Goal: Task Accomplishment & Management: Use online tool/utility

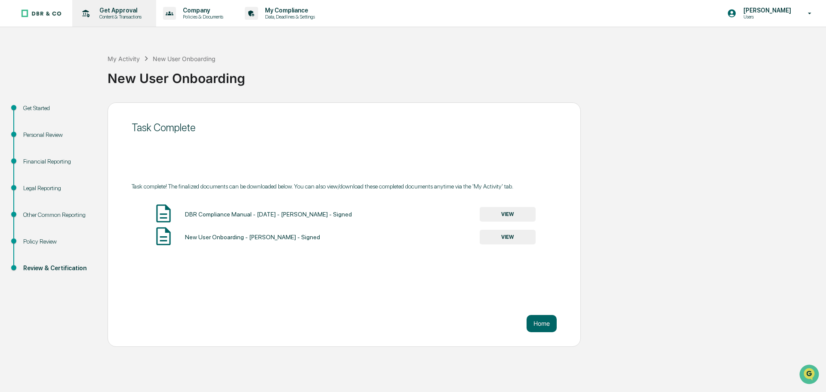
click at [103, 13] on p "Get Approval" at bounding box center [119, 10] width 53 height 7
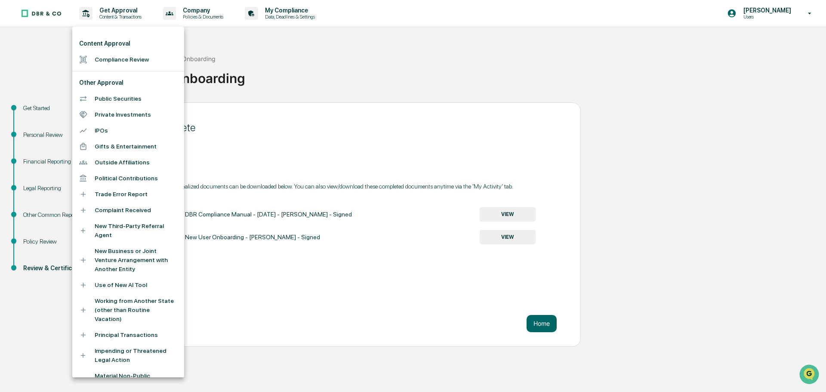
click at [132, 62] on li "Compliance Review" at bounding box center [128, 60] width 112 height 16
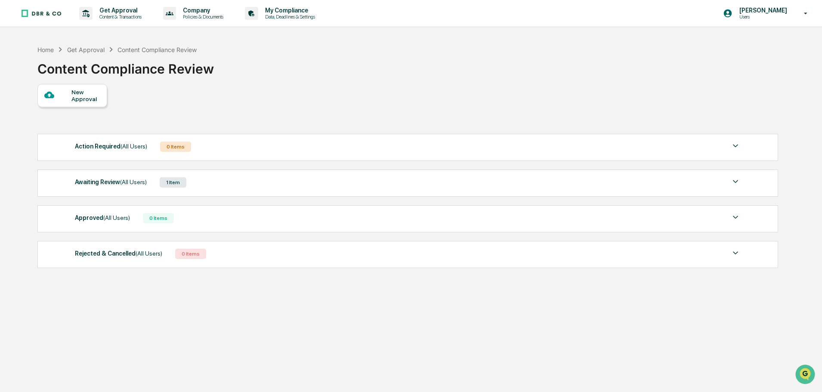
click at [134, 184] on span "(All Users)" at bounding box center [133, 182] width 27 height 7
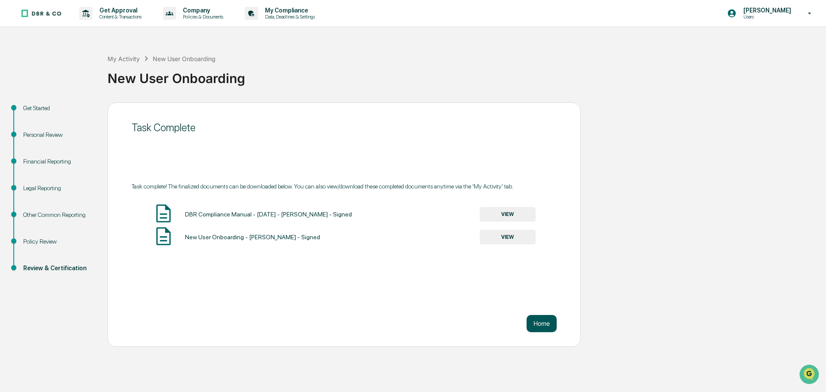
click at [549, 323] on button "Home" at bounding box center [542, 323] width 30 height 17
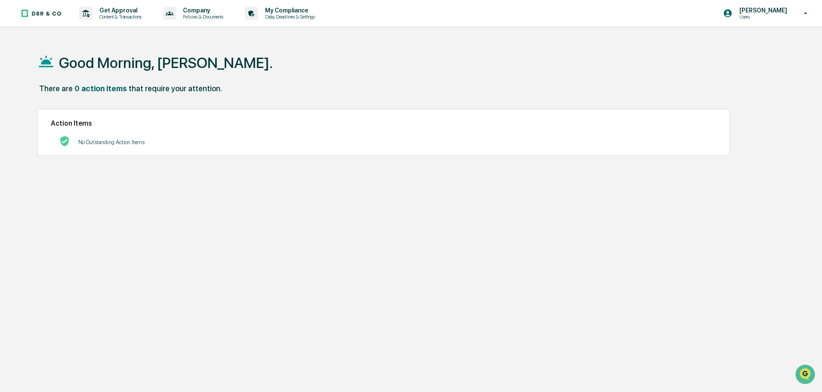
click at [719, 17] on div "Get Approval Content & Transactions Company Policies & Documents My Compliance …" at bounding box center [411, 13] width 822 height 27
